Goal: Check status

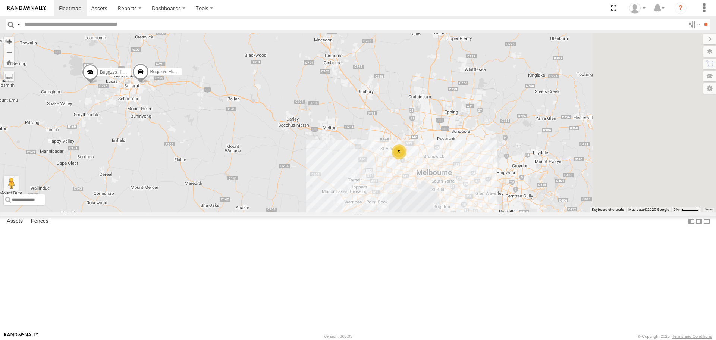
drag, startPoint x: 587, startPoint y: 225, endPoint x: 471, endPoint y: 225, distance: 116.4
click at [471, 212] on div "Buggzys HiAce #1 Buggzys HiAce #2 5" at bounding box center [358, 122] width 716 height 179
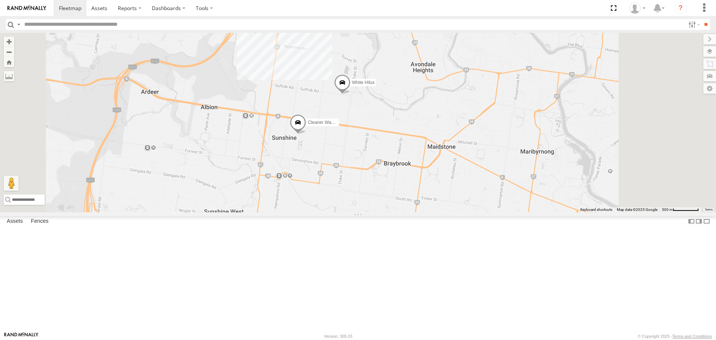
drag, startPoint x: 456, startPoint y: 151, endPoint x: 421, endPoint y: 189, distance: 51.7
click at [421, 189] on div "Buggzys HiAce #1 Buggzys HiAce #2 Cleaner Wagon #1 White Hilux" at bounding box center [358, 122] width 716 height 179
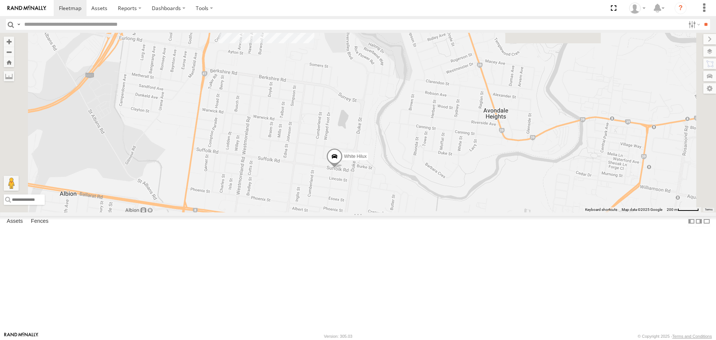
drag, startPoint x: 400, startPoint y: 135, endPoint x: 393, endPoint y: 214, distance: 79.1
click at [393, 212] on div "Buggzys HiAce #1 Buggzys HiAce #2 Cleaner Wagon #1 White Hilux" at bounding box center [358, 122] width 716 height 179
drag, startPoint x: 393, startPoint y: 219, endPoint x: 389, endPoint y: 264, distance: 45.0
click at [389, 212] on div "Buggzys HiAce #1 Buggzys HiAce #2 Cleaner Wagon #1 White Hilux" at bounding box center [358, 122] width 716 height 179
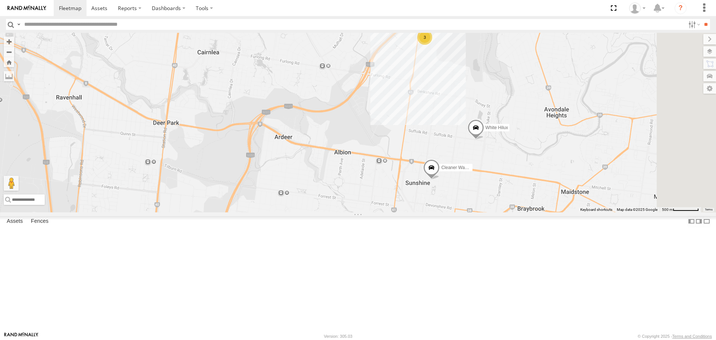
drag, startPoint x: 563, startPoint y: 175, endPoint x: 484, endPoint y: 195, distance: 81.6
click at [511, 197] on div "Buggzys HiAce #1 Buggzys HiAce #2 3 Cleaner Wagon #1 White Hilux" at bounding box center [358, 122] width 716 height 179
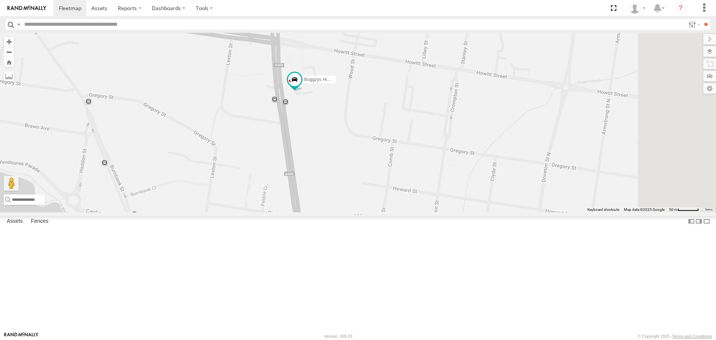
drag, startPoint x: 397, startPoint y: 119, endPoint x: 339, endPoint y: 178, distance: 82.6
click at [339, 178] on div "Buggzys HiAce #1 Buggzys HiAce #2 Cleaner Wagon #1 White Hilux" at bounding box center [358, 122] width 716 height 179
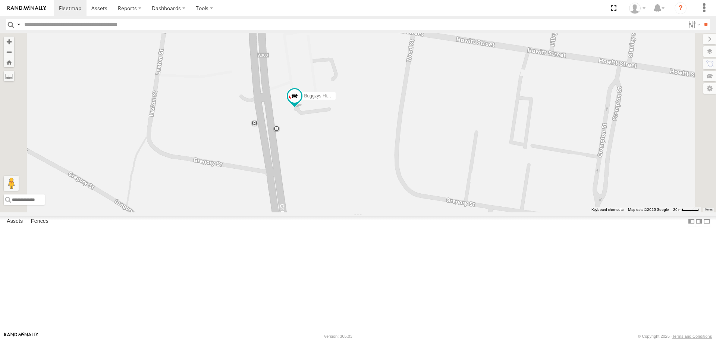
drag, startPoint x: 412, startPoint y: 189, endPoint x: 377, endPoint y: 229, distance: 52.8
click at [377, 212] on div "Buggzys HiAce #1 Buggzys HiAce #2 Cleaner Wagon #1 White Hilux" at bounding box center [358, 122] width 716 height 179
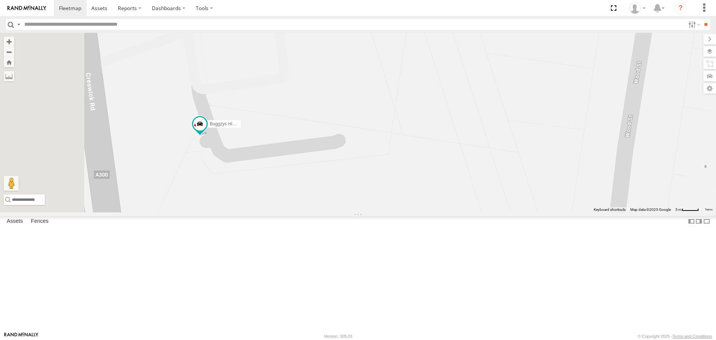
drag, startPoint x: 305, startPoint y: 200, endPoint x: 358, endPoint y: 228, distance: 59.7
click at [358, 212] on div "Buggzys HiAce #1 Buggzys HiAce #2 Cleaner Wagon #1 White Hilux" at bounding box center [358, 122] width 716 height 179
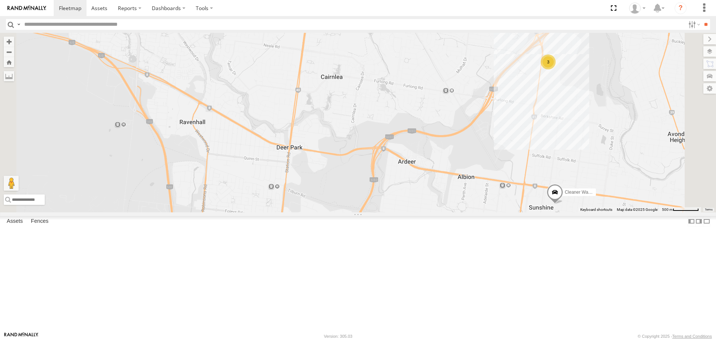
drag, startPoint x: 609, startPoint y: 117, endPoint x: 546, endPoint y: 169, distance: 81.9
click at [546, 169] on div "Buggzys HiAce #1 Buggzys HiAce #2 Cleaner Wagon #1 White Hilux 3" at bounding box center [358, 122] width 716 height 179
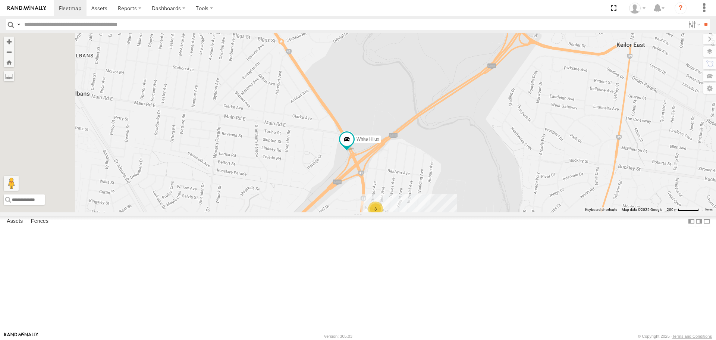
drag, startPoint x: 464, startPoint y: 178, endPoint x: 522, endPoint y: 119, distance: 82.8
click at [522, 119] on div "Buggzys HiAce #1 Buggzys HiAce #2 Cleaner Wagon #1 White Hilux 3" at bounding box center [358, 122] width 716 height 179
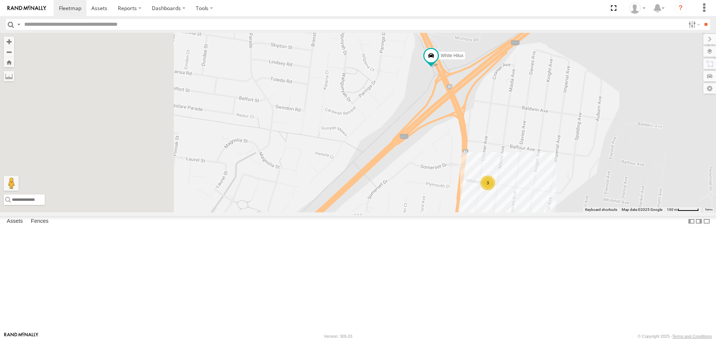
drag, startPoint x: 469, startPoint y: 179, endPoint x: 567, endPoint y: 92, distance: 130.3
click at [567, 92] on div "Buggzys HiAce #1 Buggzys HiAce #2 Cleaner Wagon #1 White Hilux 3" at bounding box center [358, 122] width 716 height 179
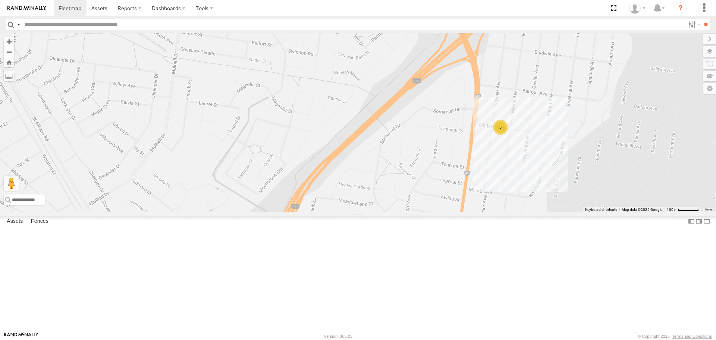
drag, startPoint x: 565, startPoint y: 147, endPoint x: 529, endPoint y: 127, distance: 41.6
click at [529, 127] on div "Buggzys HiAce #1 Buggzys HiAce #2 Cleaner Wagon #1 White Hilux 3" at bounding box center [358, 122] width 716 height 179
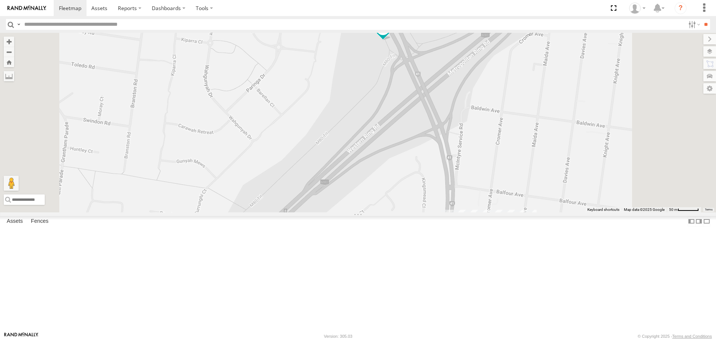
drag, startPoint x: 541, startPoint y: 121, endPoint x: 513, endPoint y: 172, distance: 57.9
click at [513, 172] on div "Buggzys HiAce #1 Buggzys HiAce #2 Cleaner Wagon #1 White Hilux HiAce #1 2" at bounding box center [358, 122] width 716 height 179
